Goal: Task Accomplishment & Management: Use online tool/utility

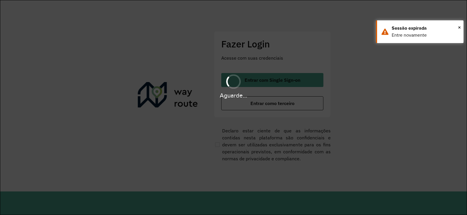
click at [280, 83] on div "Aguarde..." at bounding box center [233, 86] width 467 height 28
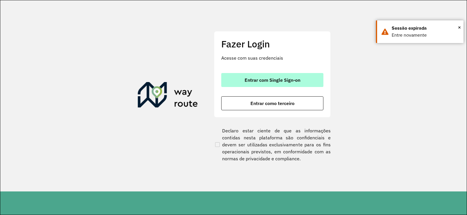
click at [273, 82] on span "Entrar com Single Sign-on" at bounding box center [272, 80] width 56 height 5
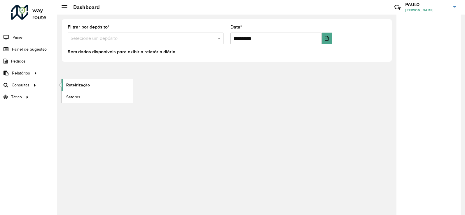
click at [96, 85] on link "Roteirização" at bounding box center [97, 85] width 71 height 12
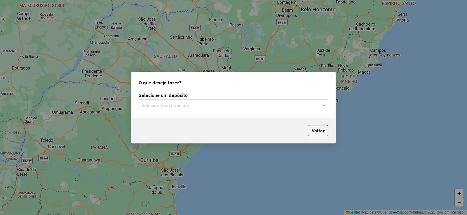
click at [195, 109] on div "Selecione um depósito" at bounding box center [233, 106] width 190 height 12
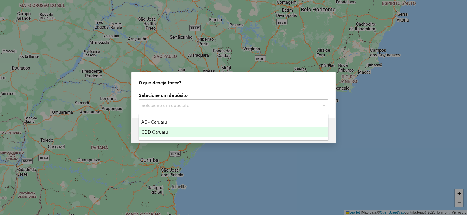
click at [168, 135] on div "CDD Caruaru" at bounding box center [233, 132] width 189 height 10
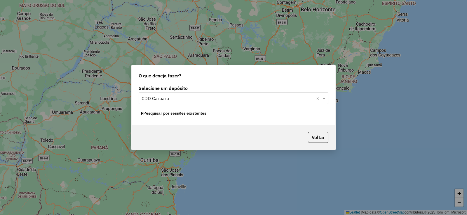
click at [177, 115] on button "Pesquisar por sessões existentes" at bounding box center [173, 113] width 70 height 9
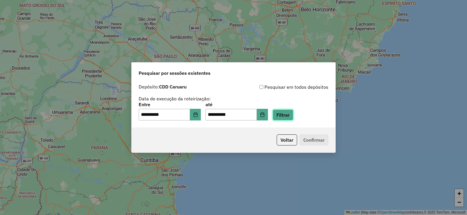
click at [291, 116] on button "Filtrar" at bounding box center [282, 115] width 21 height 11
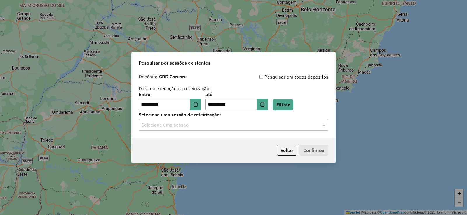
click at [188, 127] on input "text" at bounding box center [227, 125] width 172 height 7
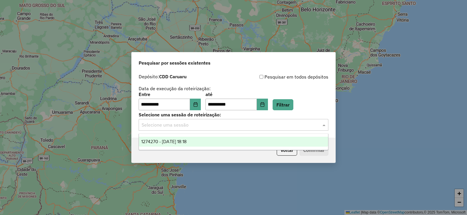
click at [186, 142] on span "1274270 - 12/09/2025 18:18" at bounding box center [163, 141] width 45 height 5
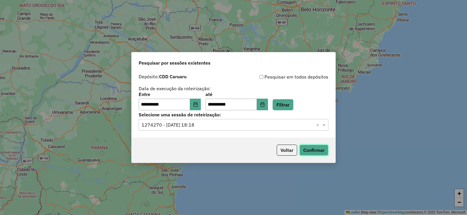
click at [318, 150] on button "Confirmar" at bounding box center [313, 150] width 29 height 11
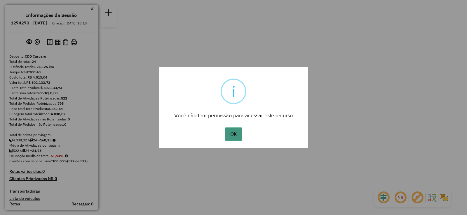
drag, startPoint x: 218, startPoint y: 133, endPoint x: 228, endPoint y: 134, distance: 10.0
click at [220, 133] on div "OK No Cancel" at bounding box center [233, 134] width 149 height 16
click at [232, 134] on button "OK" at bounding box center [233, 134] width 17 height 13
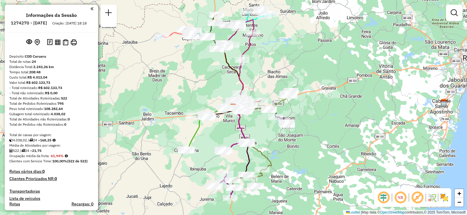
drag, startPoint x: 267, startPoint y: 148, endPoint x: 271, endPoint y: 146, distance: 4.6
click at [271, 146] on div "Janela de atendimento Grade de atendimento Capacidade Transportadoras Veículos …" at bounding box center [233, 107] width 467 height 215
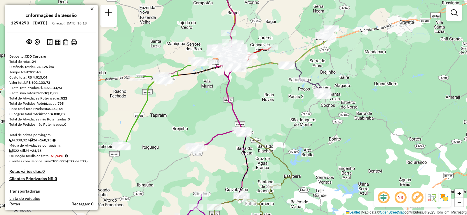
click at [265, 155] on div "Janela de atendimento Grade de atendimento Capacidade Transportadoras Veículos …" at bounding box center [233, 107] width 467 height 215
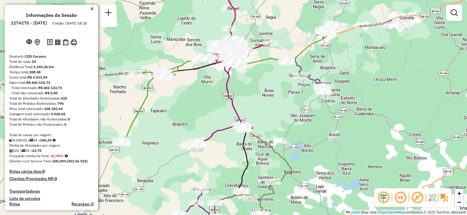
drag, startPoint x: 265, startPoint y: 151, endPoint x: 265, endPoint y: 144, distance: 7.0
click at [265, 144] on div "Janela de atendimento Grade de atendimento Capacidade Transportadoras Veículos …" at bounding box center [233, 107] width 467 height 215
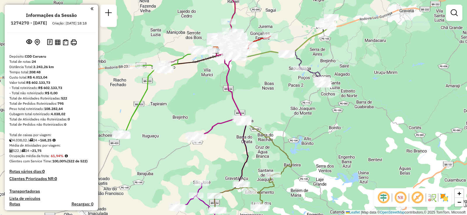
click at [265, 144] on div "Janela de atendimento Grade de atendimento Capacidade Transportadoras Veículos …" at bounding box center [233, 107] width 467 height 215
drag, startPoint x: 283, startPoint y: 149, endPoint x: 282, endPoint y: 127, distance: 22.2
click at [282, 143] on div "Janela de atendimento Grade de atendimento Capacidade Transportadoras Veículos …" at bounding box center [233, 107] width 467 height 215
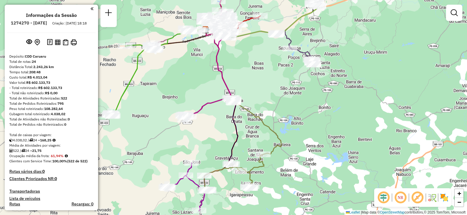
drag, startPoint x: 282, startPoint y: 127, endPoint x: 287, endPoint y: 99, distance: 28.2
click at [286, 100] on div "Janela de atendimento Grade de atendimento Capacidade Transportadoras Veículos …" at bounding box center [233, 107] width 467 height 215
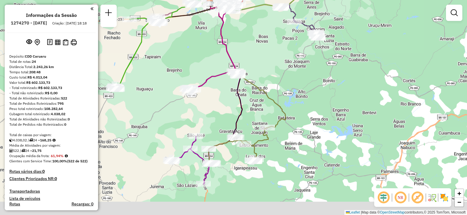
click at [290, 97] on div "Janela de atendimento Grade de atendimento Capacidade Transportadoras Veículos …" at bounding box center [233, 107] width 467 height 215
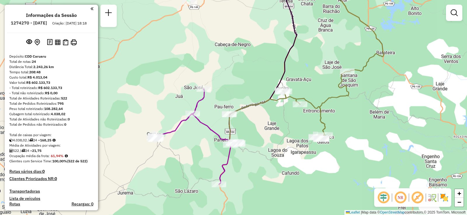
drag, startPoint x: 241, startPoint y: 150, endPoint x: 281, endPoint y: 122, distance: 48.8
click at [281, 122] on div "Janela de atendimento Grade de atendimento Capacidade Transportadoras Veículos …" at bounding box center [233, 107] width 467 height 215
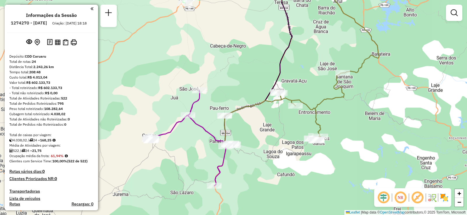
drag, startPoint x: 267, startPoint y: 130, endPoint x: 264, endPoint y: 131, distance: 3.3
click at [264, 131] on div "Janela de atendimento Grade de atendimento Capacidade Transportadoras Veículos …" at bounding box center [233, 107] width 467 height 215
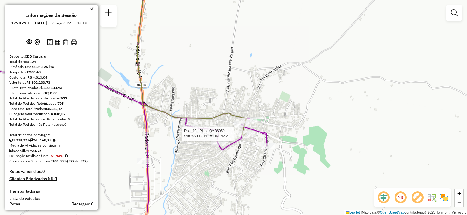
select select "**********"
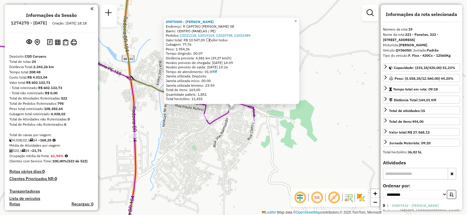
scroll to position [830, 0]
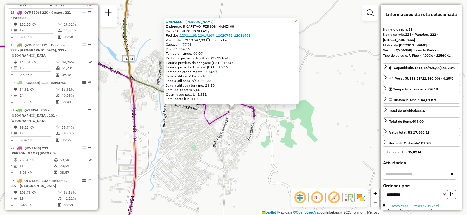
click at [297, 19] on span "×" at bounding box center [295, 21] width 3 height 5
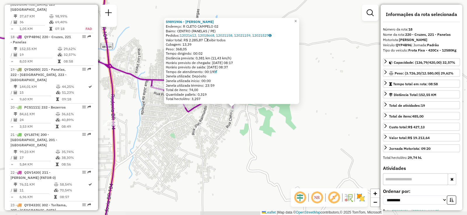
scroll to position [797, 0]
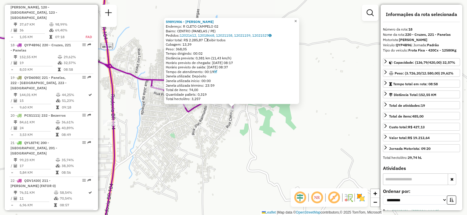
click at [297, 20] on span "×" at bounding box center [295, 21] width 3 height 5
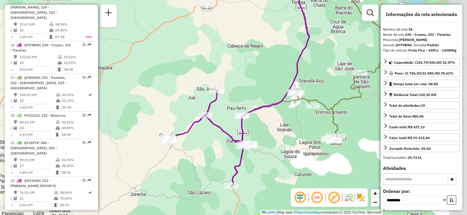
drag, startPoint x: 317, startPoint y: 125, endPoint x: 261, endPoint y: 150, distance: 61.6
click at [261, 150] on div "Janela de atendimento Grade de atendimento Capacidade Transportadoras Veículos …" at bounding box center [233, 107] width 467 height 215
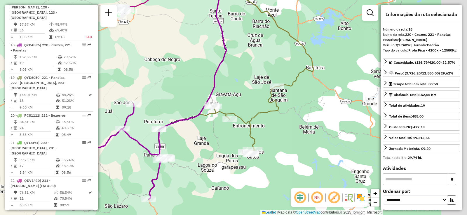
drag, startPoint x: 278, startPoint y: 121, endPoint x: 208, endPoint y: 127, distance: 70.5
click at [212, 129] on div "Janela de atendimento Grade de atendimento Capacidade Transportadoras Veículos …" at bounding box center [233, 107] width 467 height 215
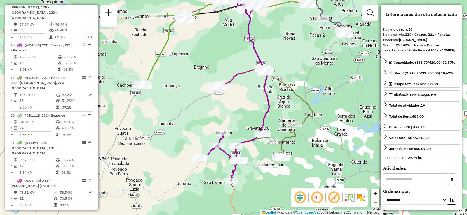
drag, startPoint x: 312, startPoint y: 120, endPoint x: 323, endPoint y: 137, distance: 20.1
click at [323, 137] on div "Janela de atendimento Grade de atendimento Capacidade Transportadoras Veículos …" at bounding box center [233, 107] width 467 height 215
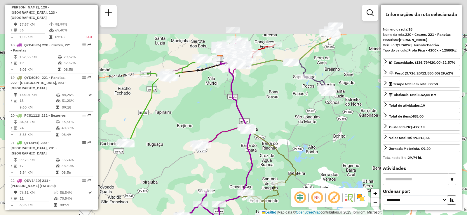
drag, startPoint x: 300, startPoint y: 81, endPoint x: 267, endPoint y: 167, distance: 92.1
click at [267, 167] on div "Janela de atendimento Grade de atendimento Capacidade Transportadoras Veículos …" at bounding box center [233, 107] width 467 height 215
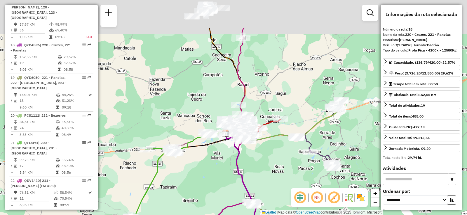
drag, startPoint x: 255, startPoint y: 121, endPoint x: 273, endPoint y: 170, distance: 51.7
click at [274, 174] on div "Janela de atendimento Grade de atendimento Capacidade Transportadoras Veículos …" at bounding box center [233, 107] width 467 height 215
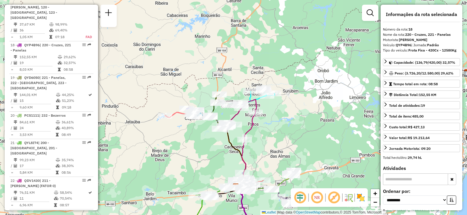
drag, startPoint x: 256, startPoint y: 101, endPoint x: 253, endPoint y: 141, distance: 40.1
click at [253, 141] on div "Janela de atendimento Grade de atendimento Capacidade Transportadoras Veículos …" at bounding box center [233, 107] width 467 height 215
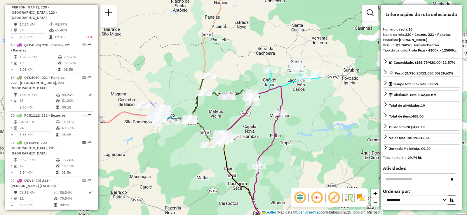
drag, startPoint x: 242, startPoint y: 129, endPoint x: 247, endPoint y: 135, distance: 7.5
click at [247, 135] on div "Janela de atendimento Grade de atendimento Capacidade Transportadoras Veículos …" at bounding box center [233, 107] width 467 height 215
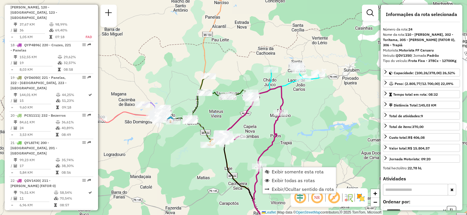
scroll to position [835, 0]
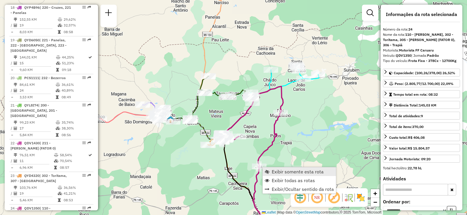
click at [282, 172] on span "Exibir somente esta rota" at bounding box center [297, 172] width 52 height 5
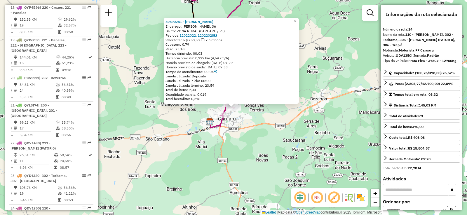
click at [296, 20] on span "×" at bounding box center [295, 21] width 3 height 5
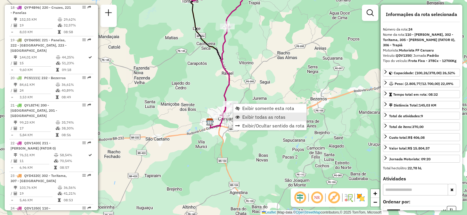
click at [255, 113] on link "Exibir todas as rotas" at bounding box center [269, 117] width 73 height 9
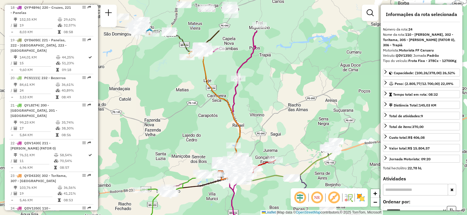
drag, startPoint x: 252, startPoint y: 66, endPoint x: 265, endPoint y: 132, distance: 67.7
click at [265, 132] on div "Janela de atendimento Grade de atendimento Capacidade Transportadoras Veículos …" at bounding box center [233, 107] width 467 height 215
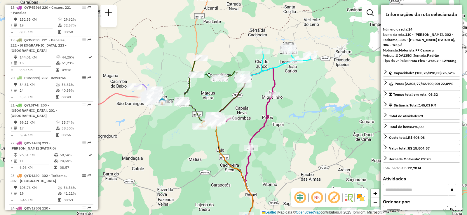
drag, startPoint x: 215, startPoint y: 58, endPoint x: 227, endPoint y: 131, distance: 74.8
click at [227, 123] on icon at bounding box center [202, 104] width 84 height 38
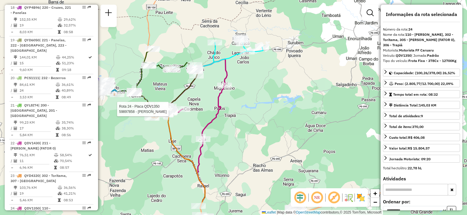
drag, startPoint x: 286, startPoint y: 145, endPoint x: 197, endPoint y: 89, distance: 105.0
click at [198, 90] on div "Rota 24 - Placa QDV1350 59897858 - JOSE MARCOS DA SILVA Janela de atendimento G…" at bounding box center [233, 107] width 467 height 215
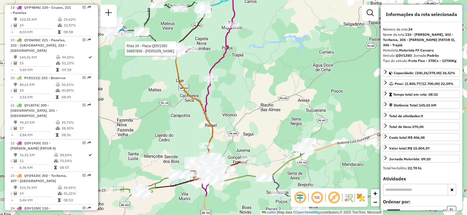
drag, startPoint x: 189, startPoint y: 125, endPoint x: 248, endPoint y: 66, distance: 83.9
click at [248, 67] on div "Rota 24 - Placa QDV1350 59897858 - JOSE MARCOS DA SILVA Janela de atendimento G…" at bounding box center [233, 107] width 467 height 215
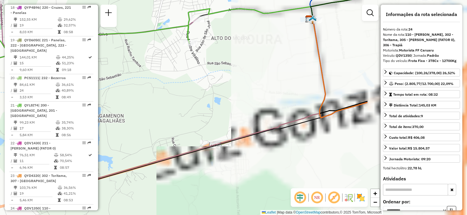
drag, startPoint x: 306, startPoint y: 165, endPoint x: 138, endPoint y: 124, distance: 173.8
click at [139, 124] on div "Rota 24 - Placa QDV1350 59897858 - JOSE MARCOS DA SILVA Janela de atendimento G…" at bounding box center [233, 107] width 467 height 215
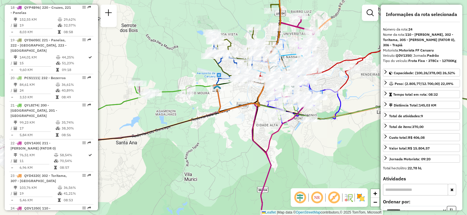
drag, startPoint x: 211, startPoint y: 101, endPoint x: 228, endPoint y: 108, distance: 18.4
click at [228, 108] on icon at bounding box center [248, 48] width 63 height 127
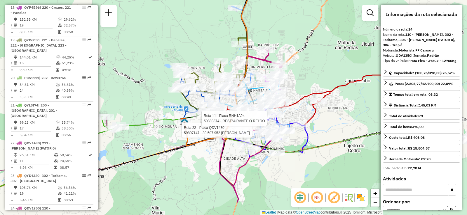
drag, startPoint x: 302, startPoint y: 100, endPoint x: 310, endPoint y: 73, distance: 28.2
click at [310, 73] on div "Rota 24 - Placa QDV1350 59897858 - JOSE MARCOS DA SILVA Rota 22 - Placa QDV1430…" at bounding box center [233, 107] width 467 height 215
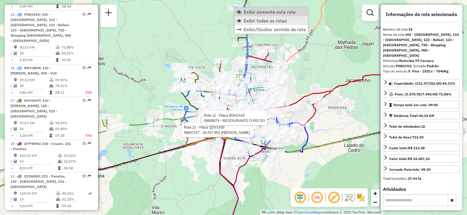
scroll to position [684, 0]
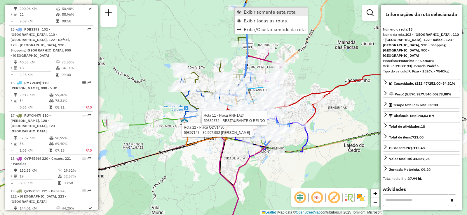
click at [267, 10] on span "Exibir somente esta rota" at bounding box center [269, 12] width 52 height 5
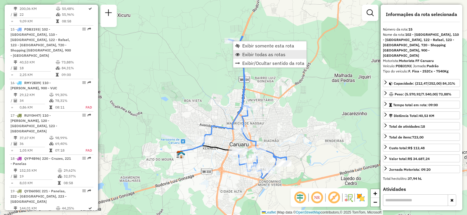
click at [253, 54] on span "Exibir todas as rotas" at bounding box center [263, 54] width 43 height 5
